Goal: Find specific page/section: Find specific page/section

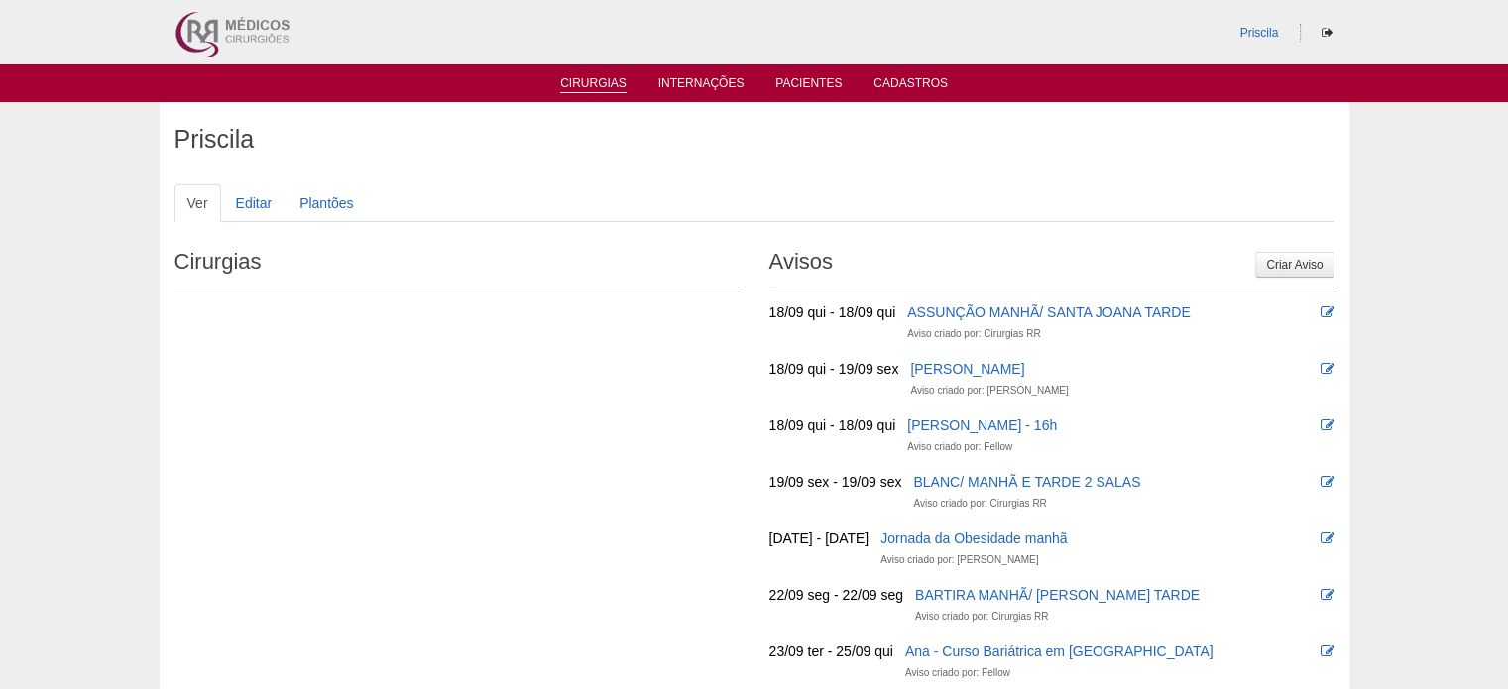
click at [600, 79] on link "Cirurgias" at bounding box center [593, 84] width 66 height 17
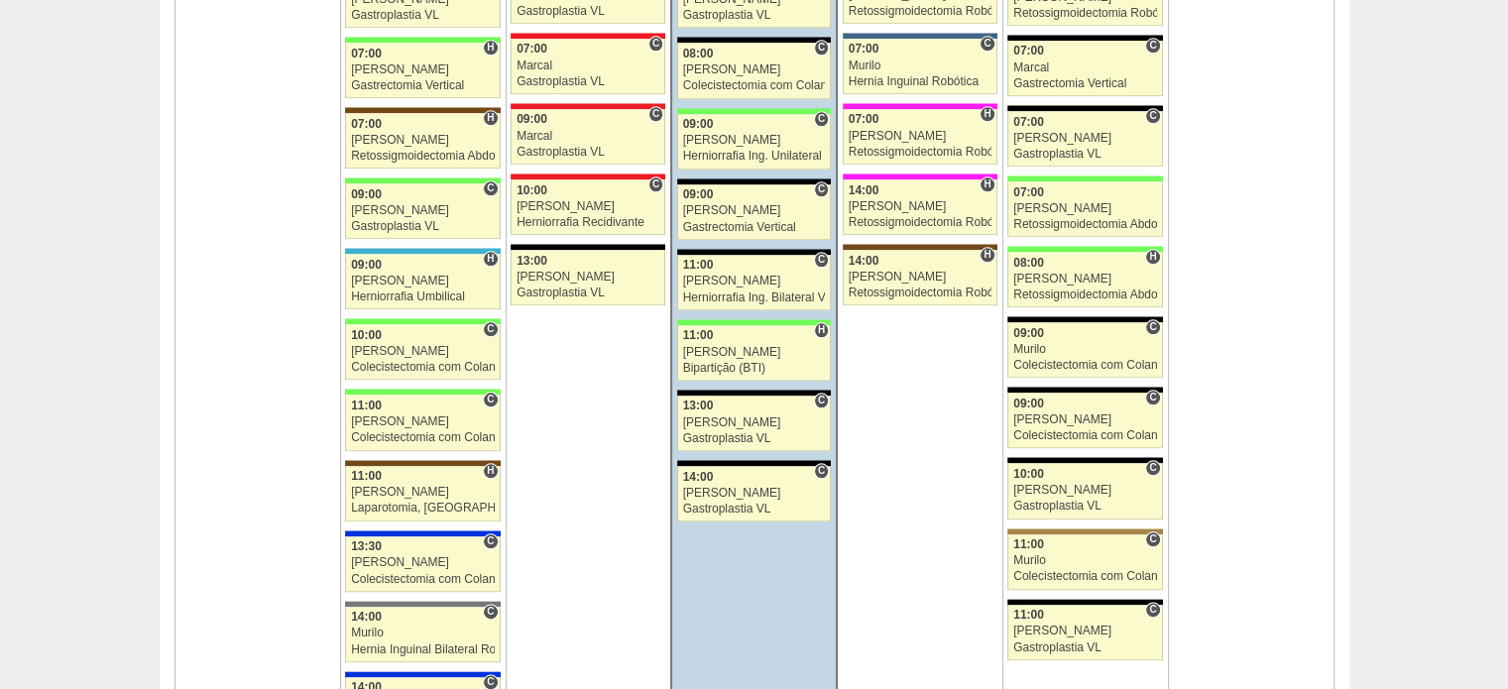
scroll to position [2281, 0]
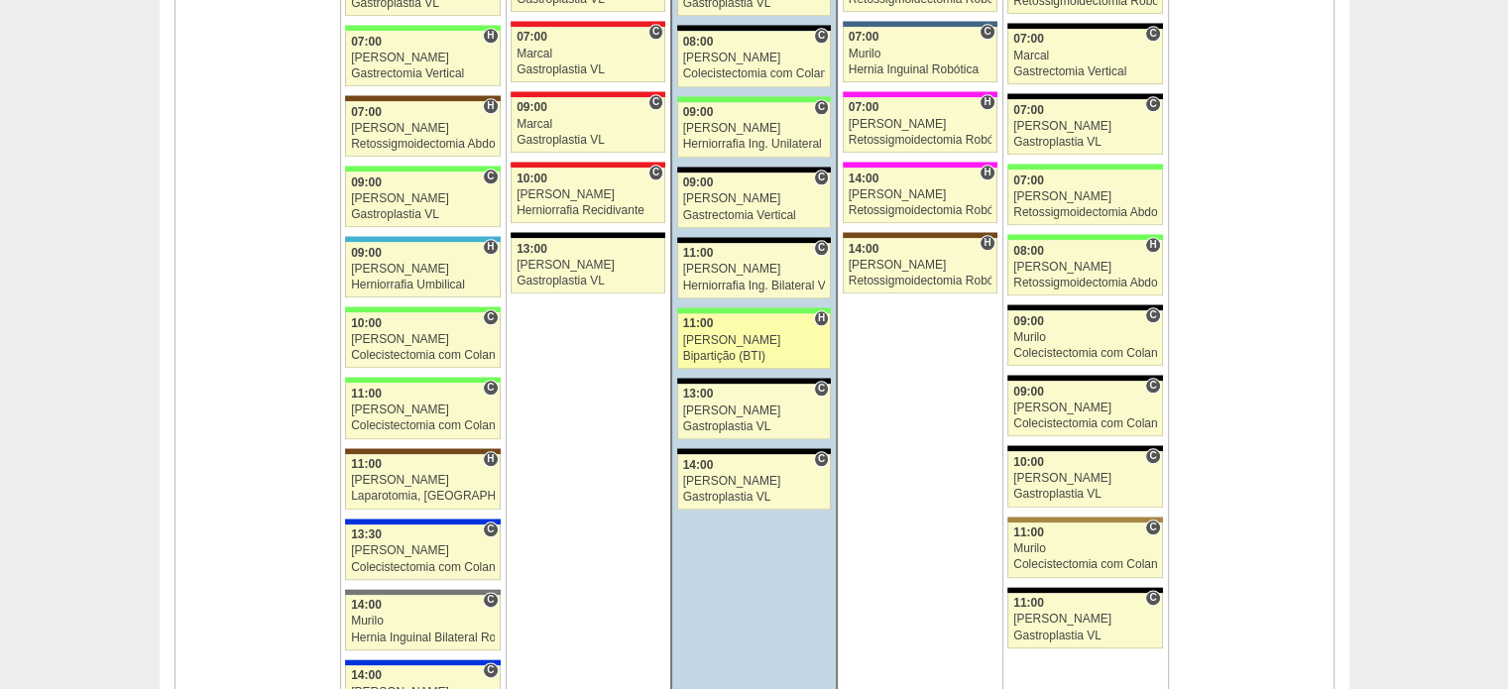
click at [742, 350] on div "Bipartição (BTI)" at bounding box center [754, 356] width 143 height 13
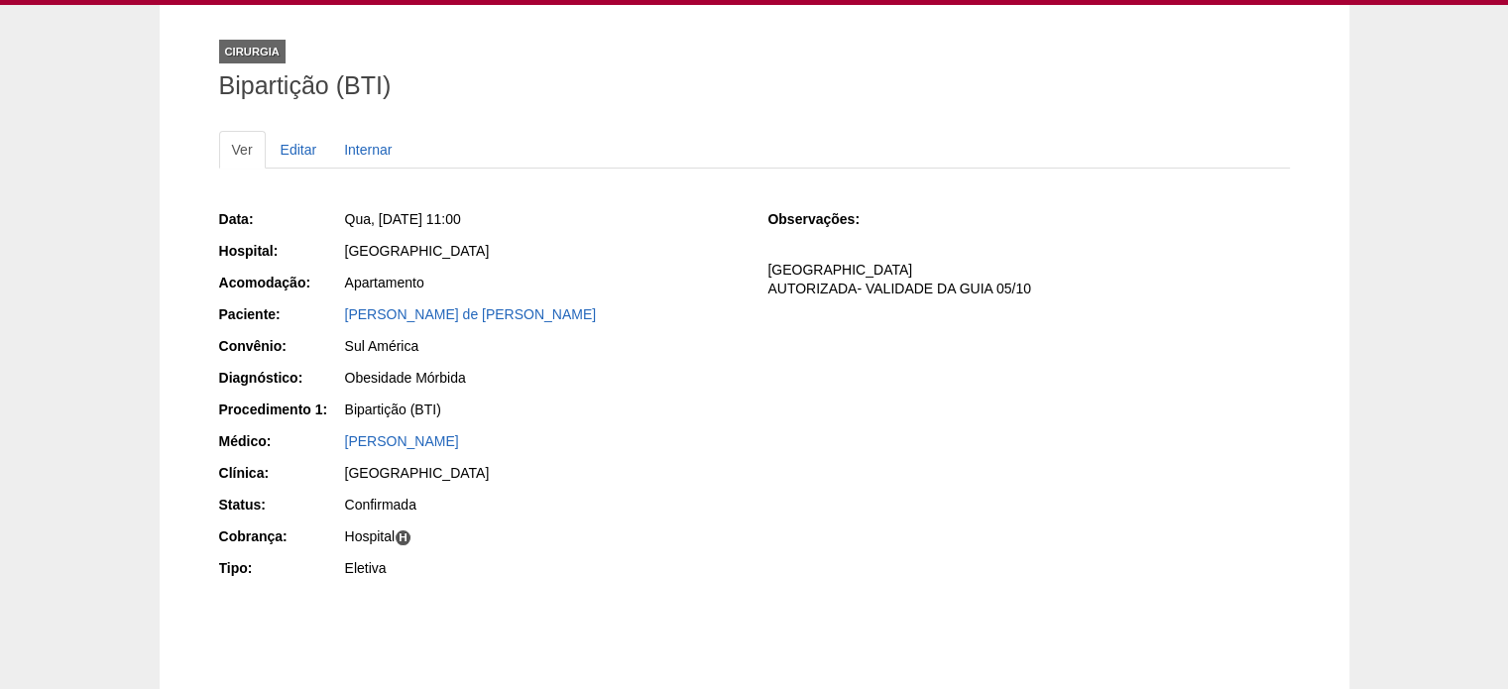
scroll to position [99, 0]
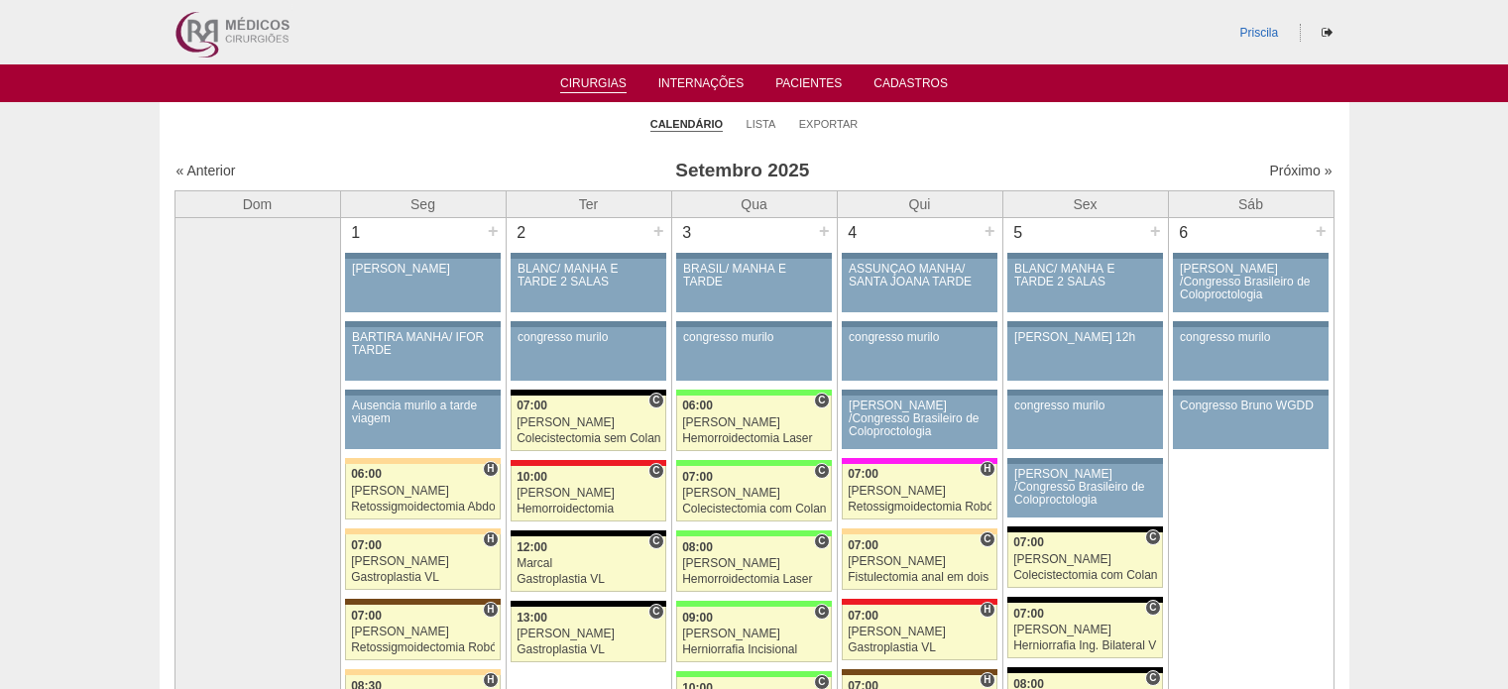
scroll to position [2281, 0]
